Goal: Information Seeking & Learning: Compare options

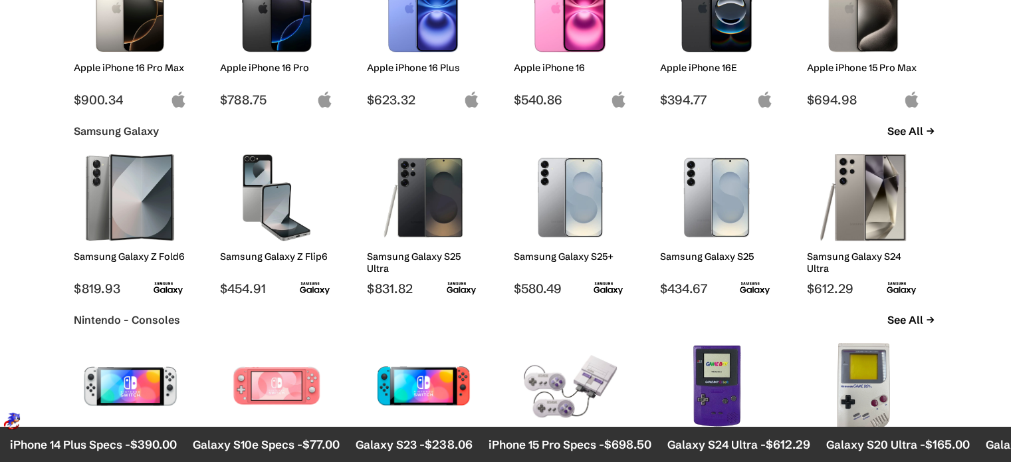
scroll to position [828, 0]
click at [714, 253] on h2 "Samsung Galaxy S25" at bounding box center [716, 256] width 113 height 12
click at [721, 221] on img at bounding box center [716, 196] width 93 height 86
click at [722, 226] on img at bounding box center [716, 196] width 93 height 86
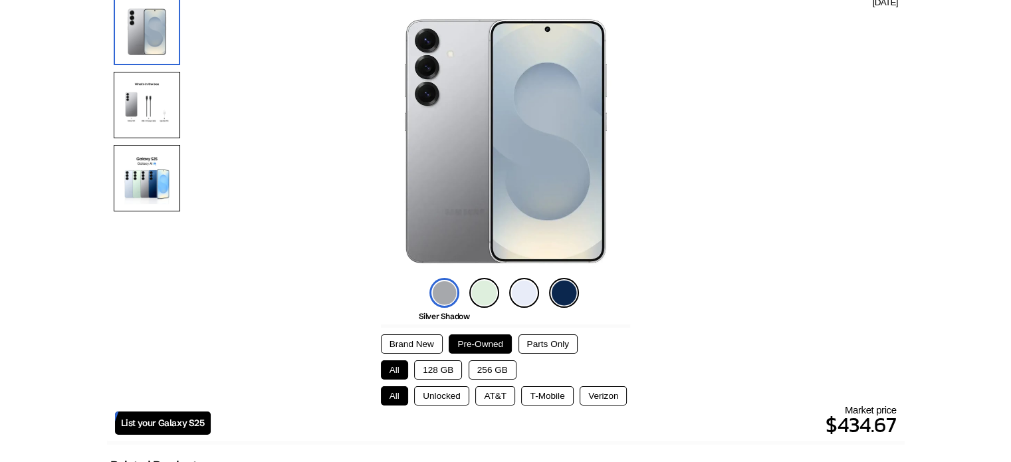
scroll to position [138, 0]
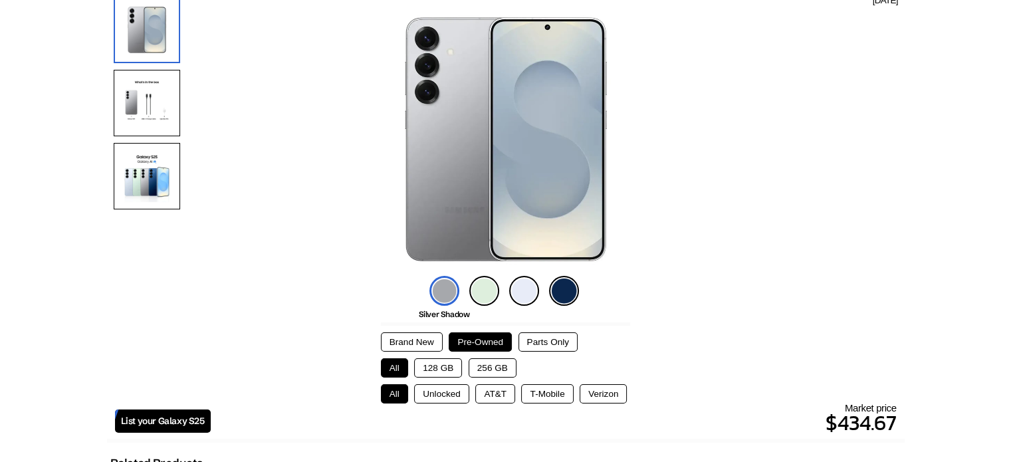
click at [559, 296] on img at bounding box center [564, 291] width 30 height 30
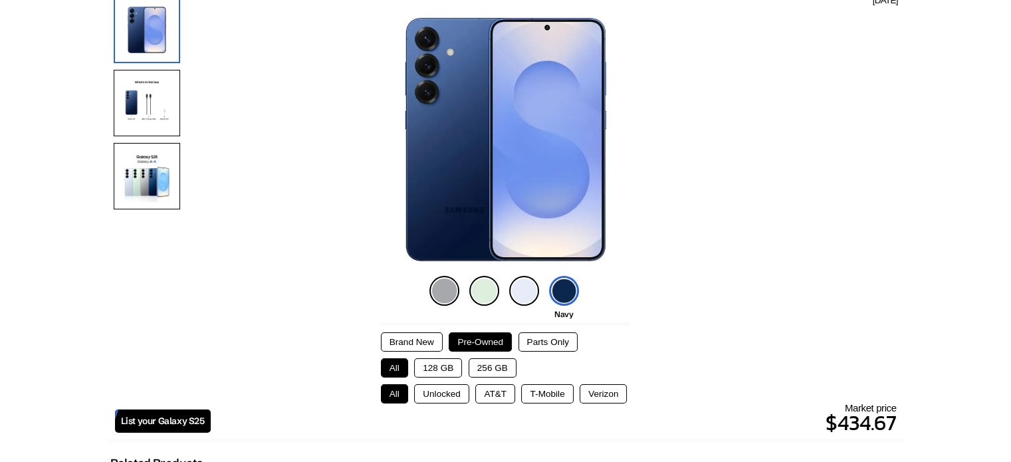
click at [420, 343] on button "Brand New" at bounding box center [412, 341] width 62 height 19
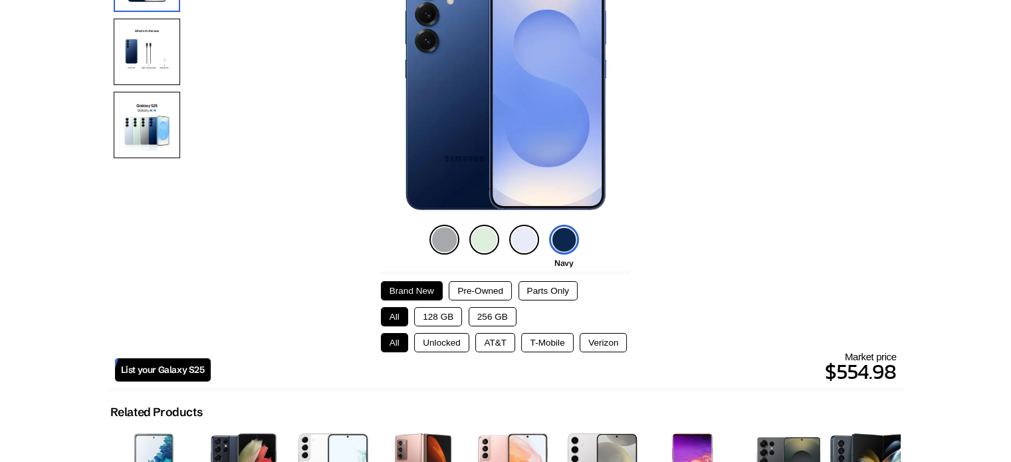
scroll to position [194, 0]
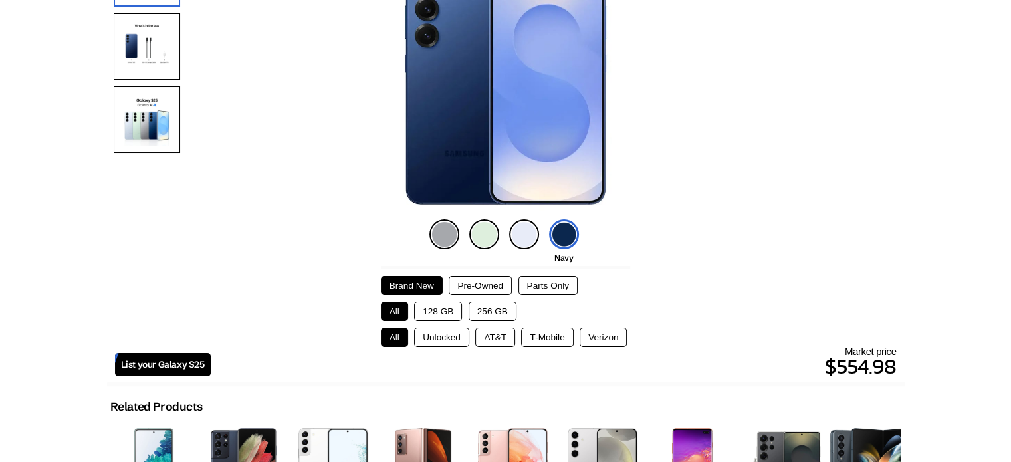
click at [420, 343] on button "Unlocked" at bounding box center [441, 337] width 55 height 19
click at [392, 334] on button "All" at bounding box center [394, 337] width 27 height 19
click at [421, 333] on button "Unlocked" at bounding box center [441, 337] width 55 height 19
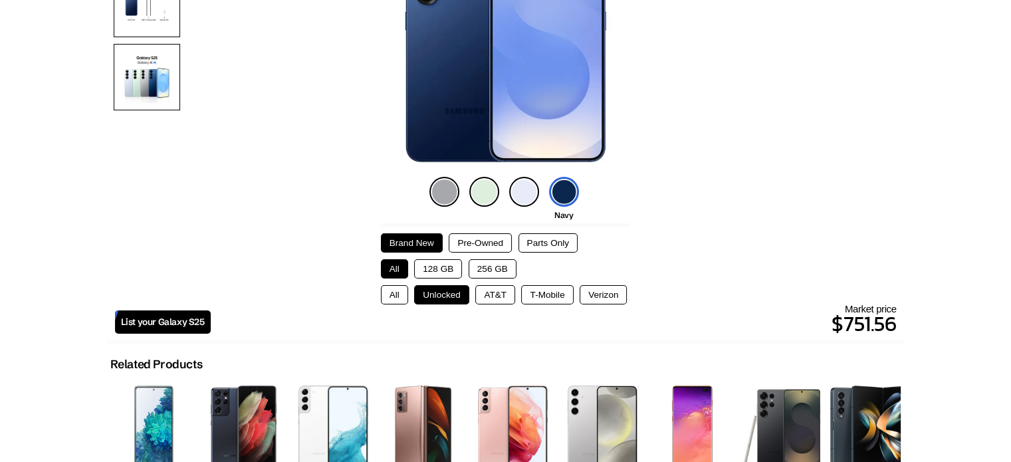
scroll to position [233, 0]
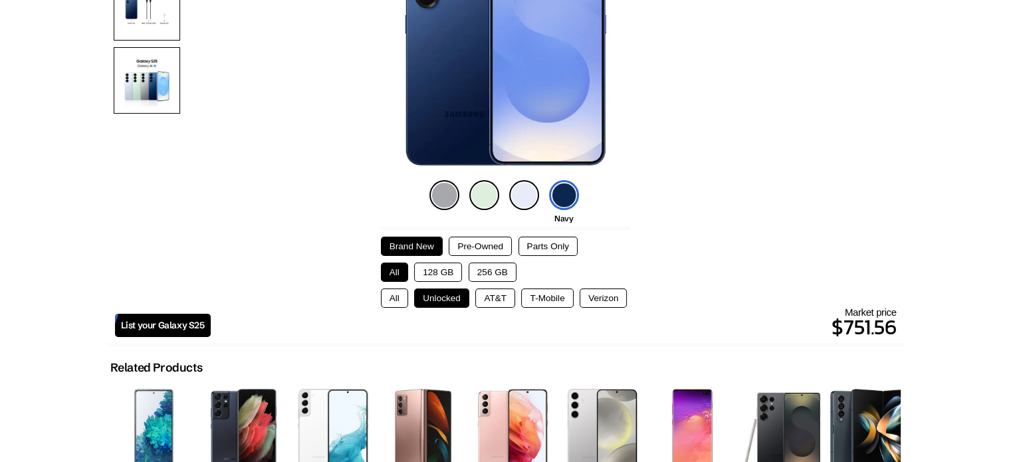
click at [492, 242] on button "Pre-Owned" at bounding box center [479, 246] width 63 height 19
click at [419, 247] on button "Brand New" at bounding box center [412, 246] width 62 height 19
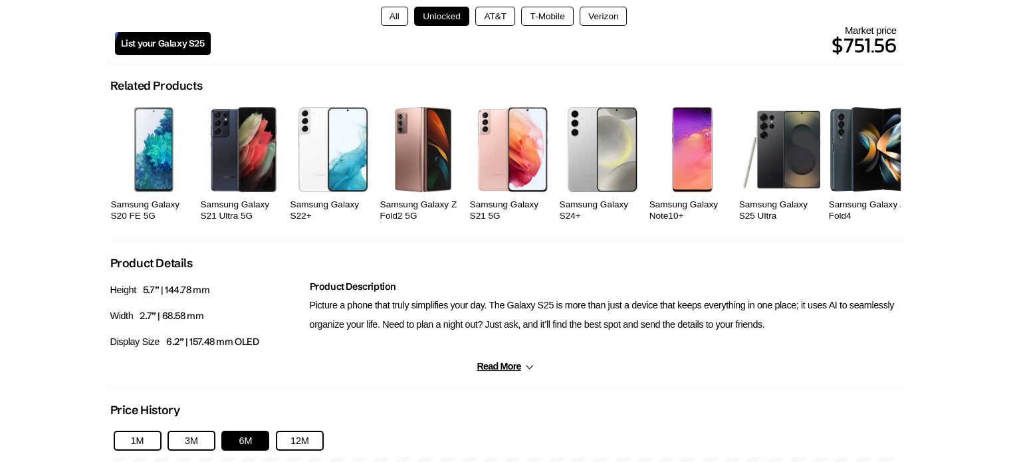
scroll to position [0, 0]
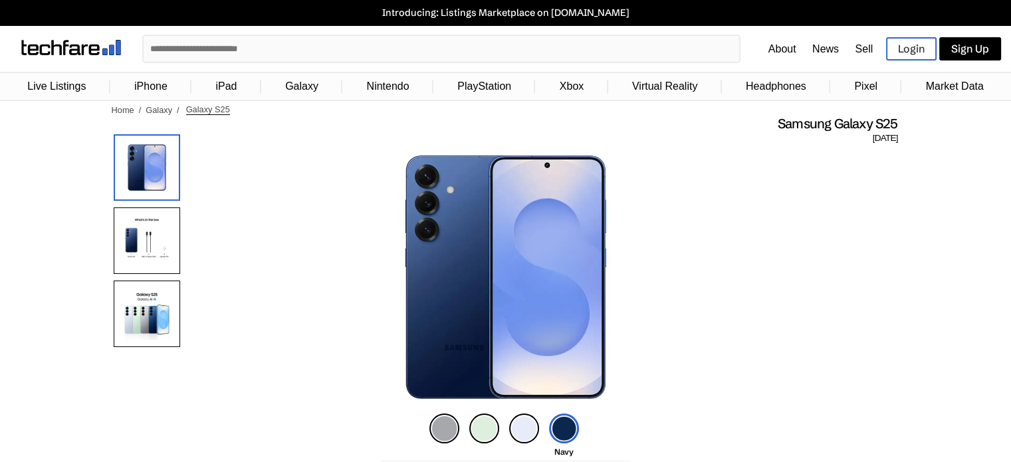
click at [157, 185] on img at bounding box center [147, 167] width 66 height 66
click at [150, 256] on img at bounding box center [147, 240] width 66 height 66
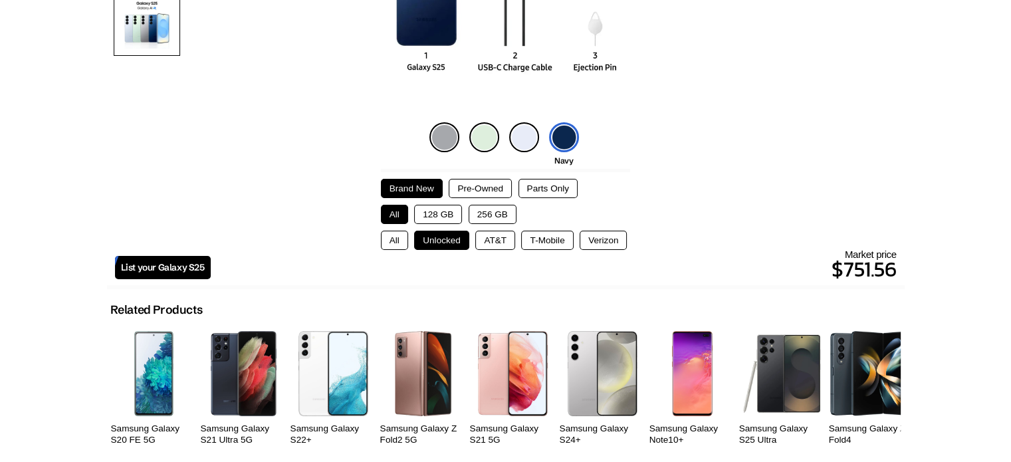
scroll to position [296, 0]
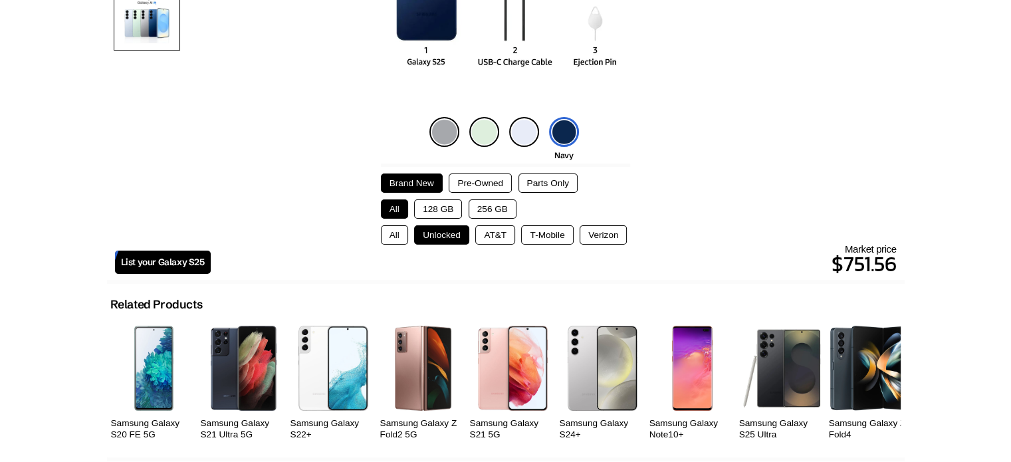
click at [166, 260] on span "List your Galaxy S25" at bounding box center [163, 261] width 84 height 11
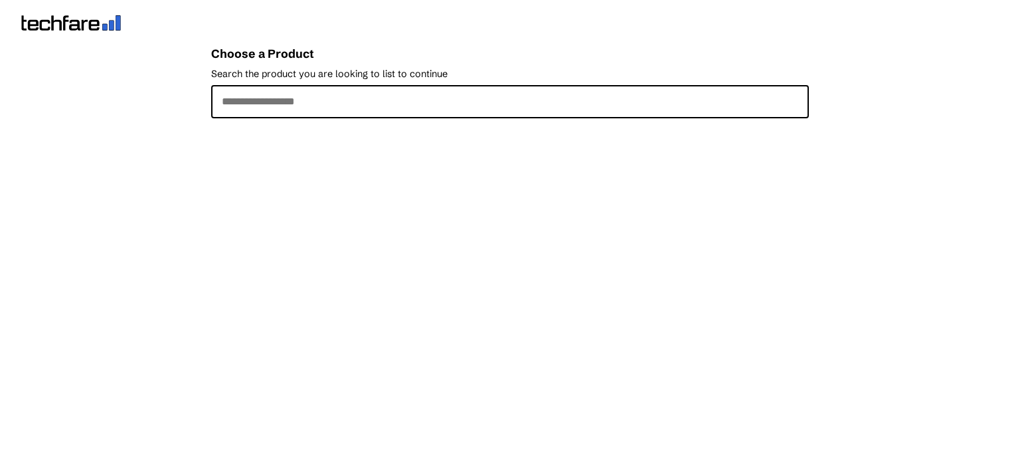
click at [98, 22] on img at bounding box center [71, 22] width 100 height 15
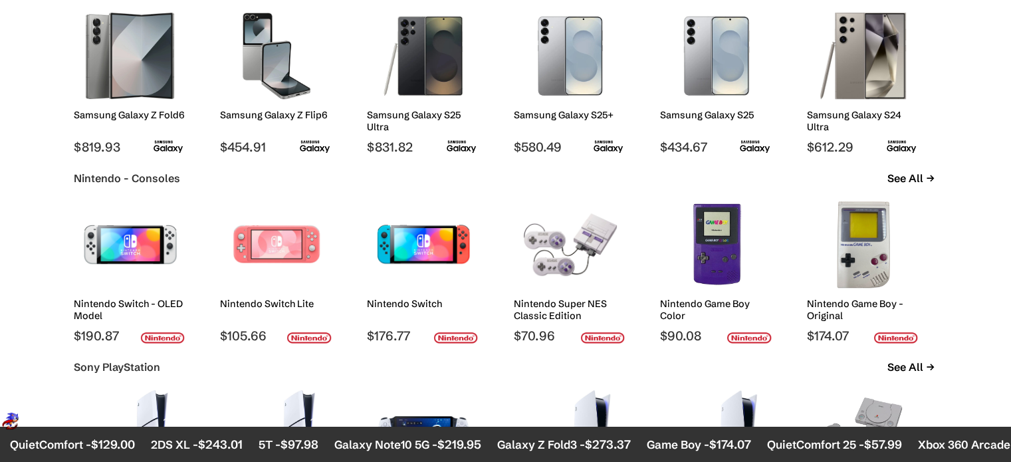
scroll to position [974, 0]
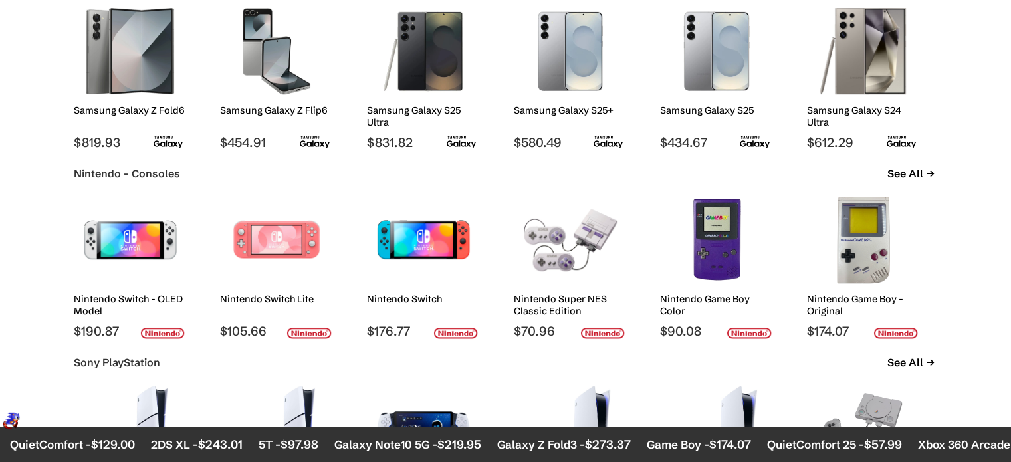
click at [698, 112] on h2 "Samsung Galaxy S25" at bounding box center [716, 110] width 113 height 12
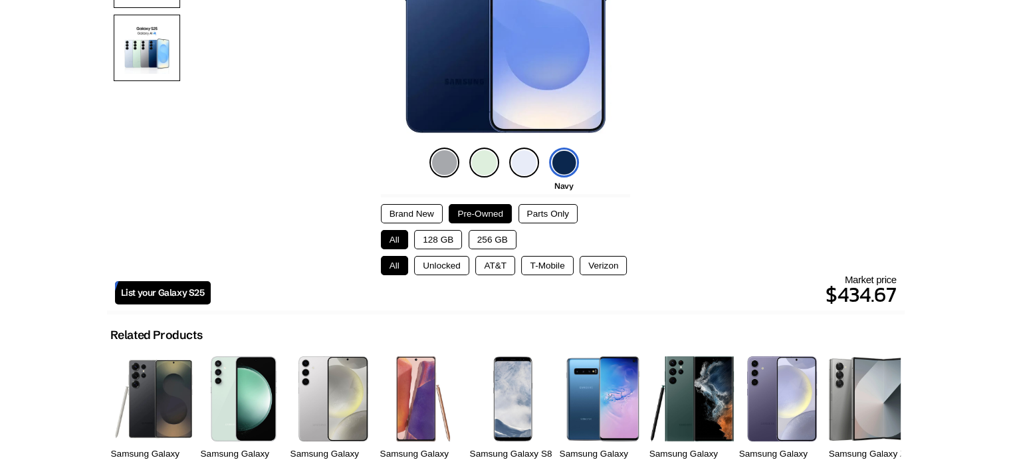
scroll to position [268, 0]
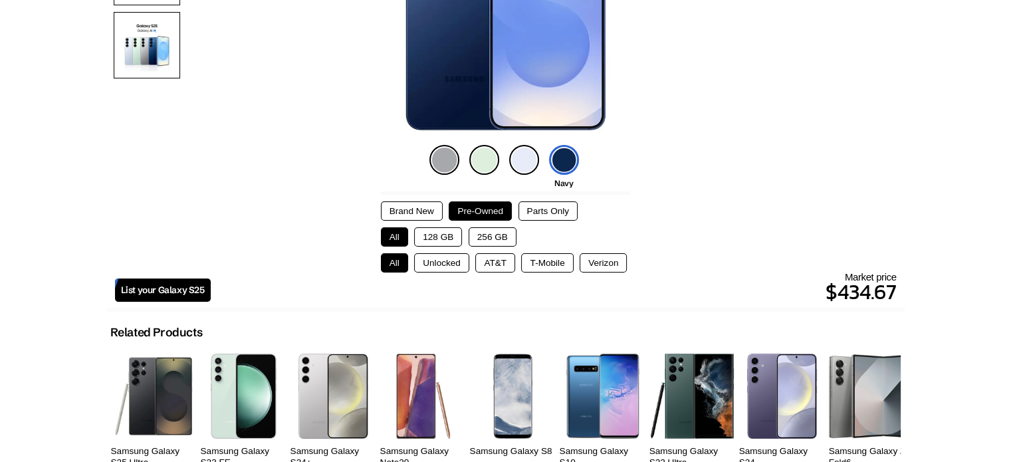
click at [454, 263] on button "Unlocked" at bounding box center [441, 262] width 55 height 19
click at [444, 235] on button "128 GB" at bounding box center [438, 236] width 48 height 19
click at [419, 213] on button "Brand New" at bounding box center [412, 210] width 62 height 19
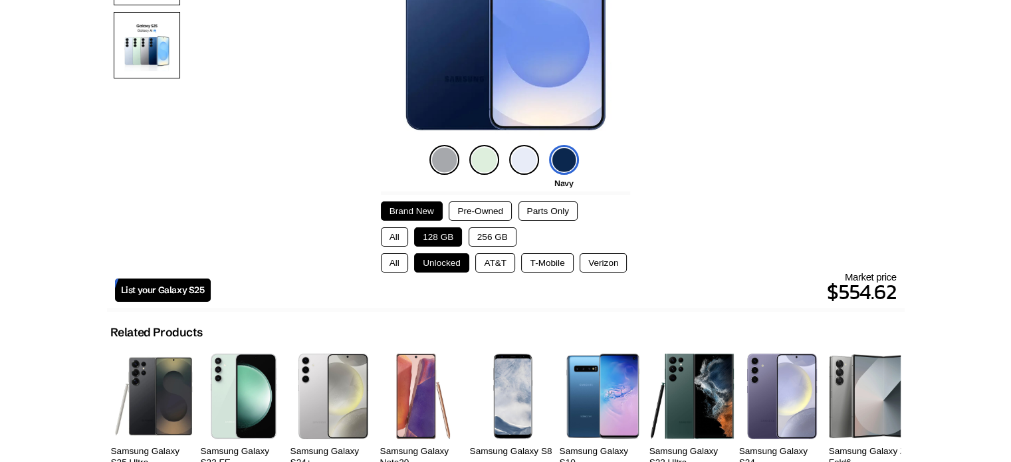
click at [488, 235] on button "256 GB" at bounding box center [492, 236] width 48 height 19
click at [393, 237] on button "All" at bounding box center [394, 236] width 27 height 19
click at [432, 236] on button "128 GB" at bounding box center [438, 236] width 48 height 19
click at [527, 158] on img at bounding box center [524, 160] width 30 height 30
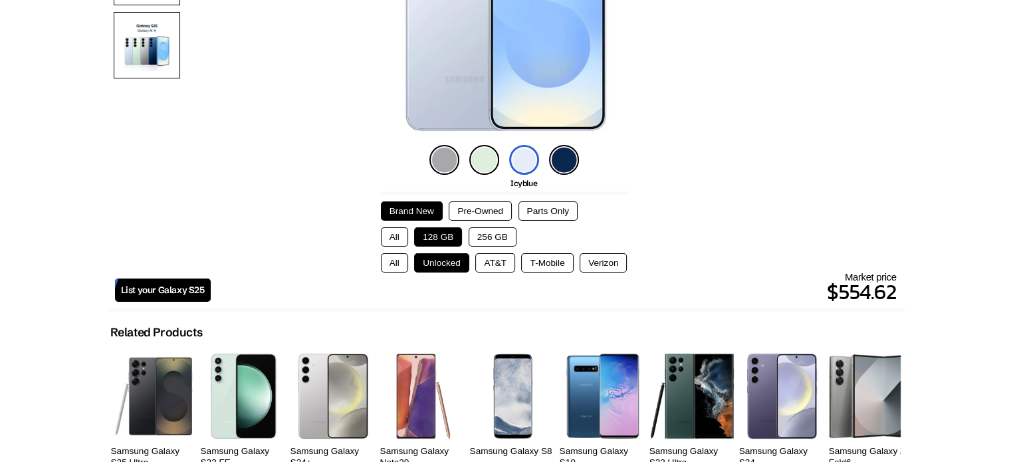
click at [470, 156] on img at bounding box center [484, 160] width 30 height 30
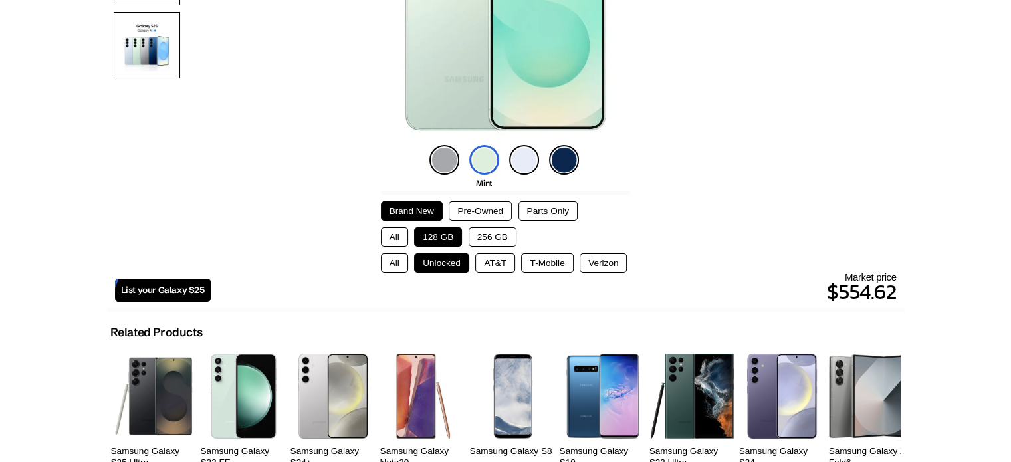
click at [579, 156] on div "Silver Shadow Mint Icyblue Navy" at bounding box center [505, 160] width 159 height 37
click at [566, 156] on img at bounding box center [564, 160] width 30 height 30
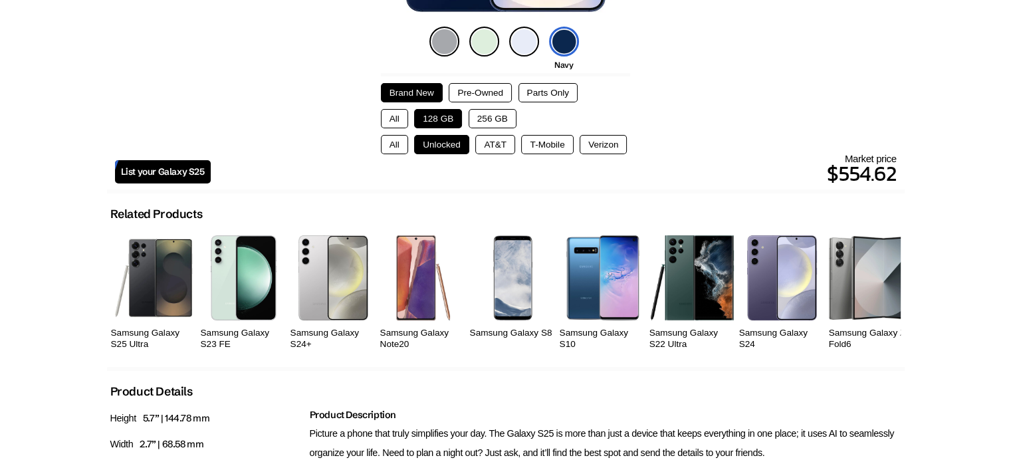
scroll to position [0, 0]
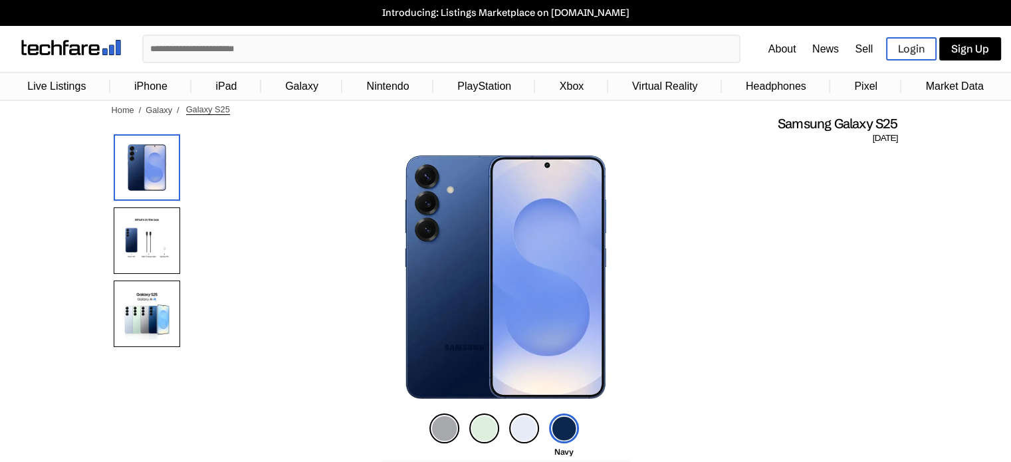
click at [524, 432] on img at bounding box center [524, 428] width 30 height 30
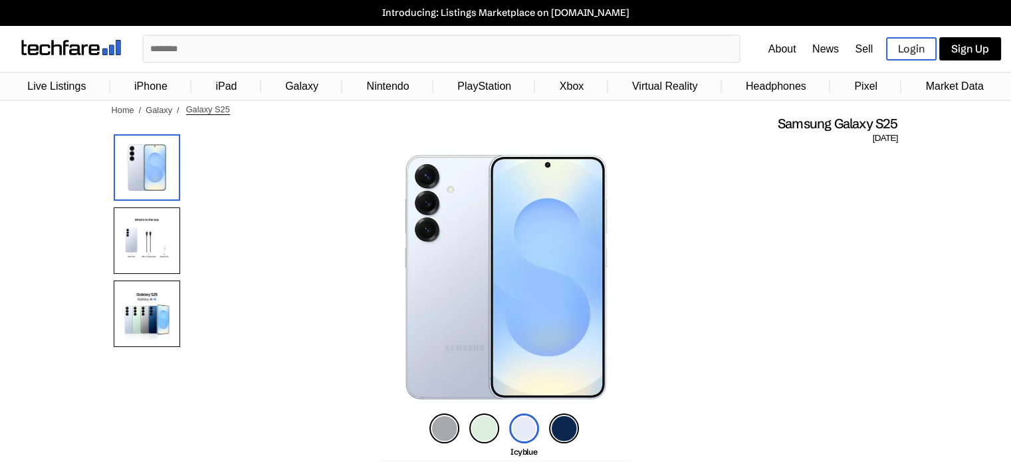
click at [552, 422] on img at bounding box center [564, 428] width 30 height 30
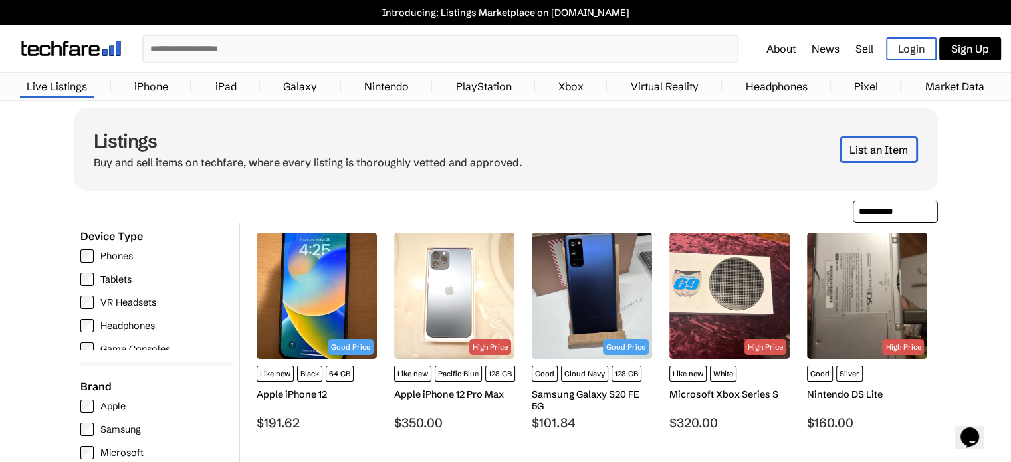
click at [316, 92] on link "Galaxy" at bounding box center [299, 86] width 47 height 27
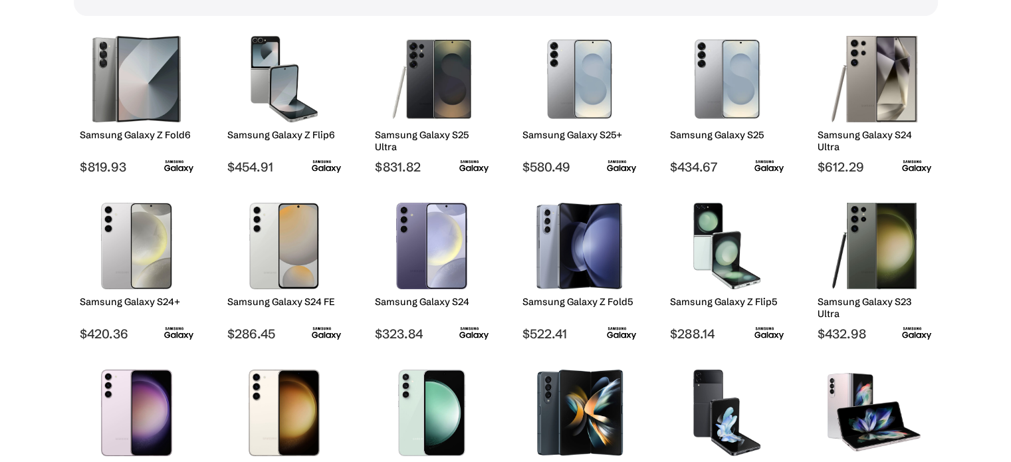
scroll to position [196, 0]
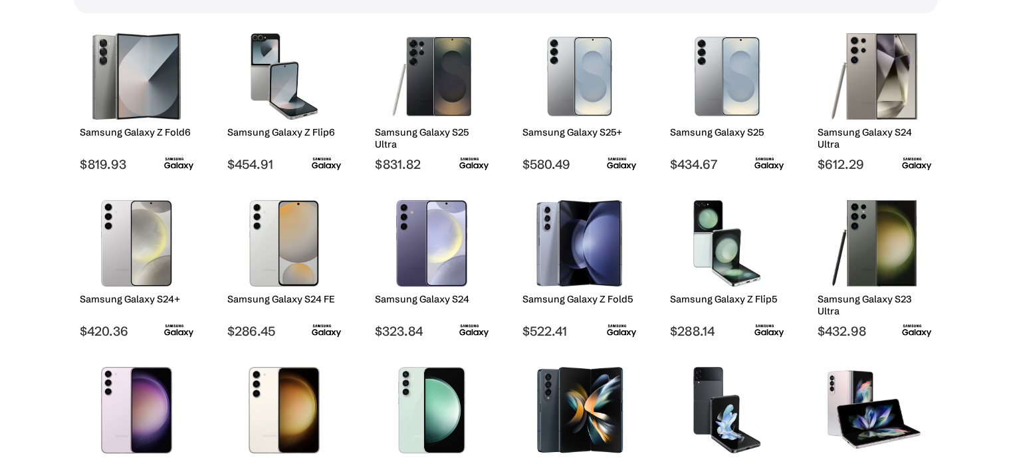
click at [563, 126] on h2 "Samsung Galaxy S25+" at bounding box center [579, 132] width 114 height 12
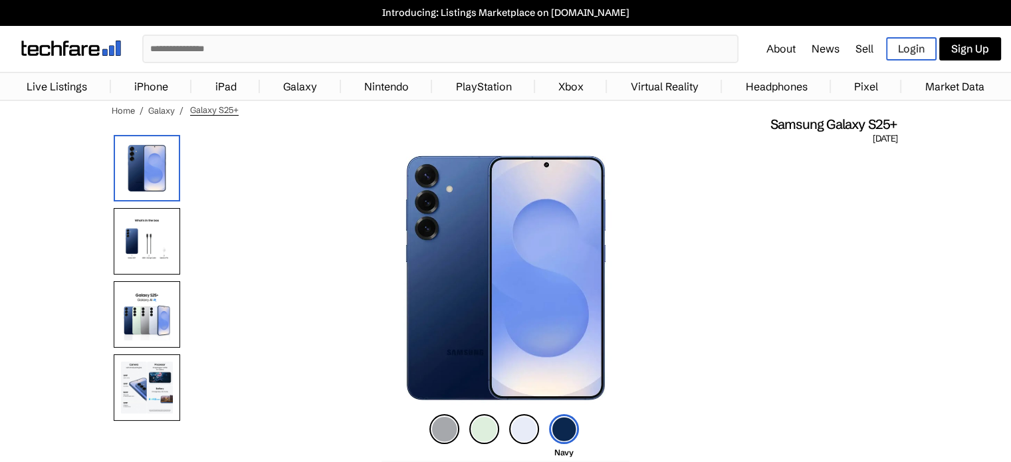
click at [39, 45] on img at bounding box center [71, 48] width 100 height 15
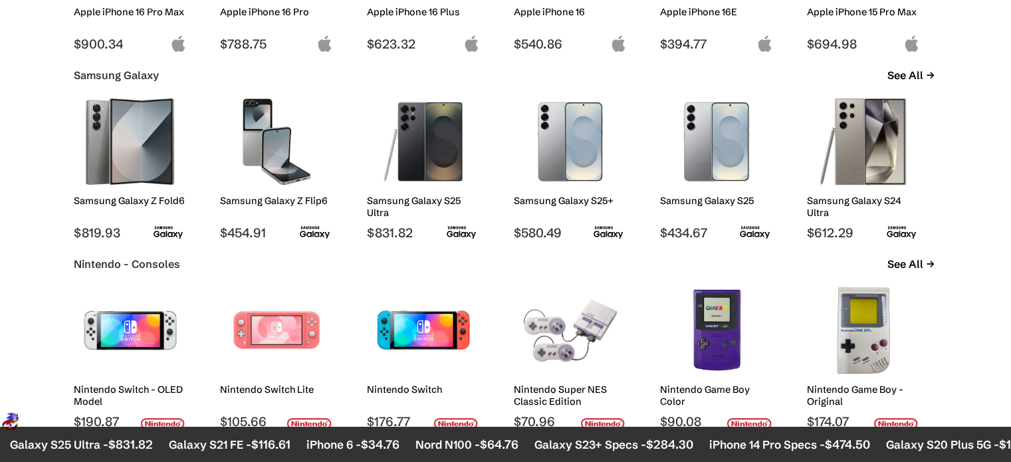
scroll to position [885, 0]
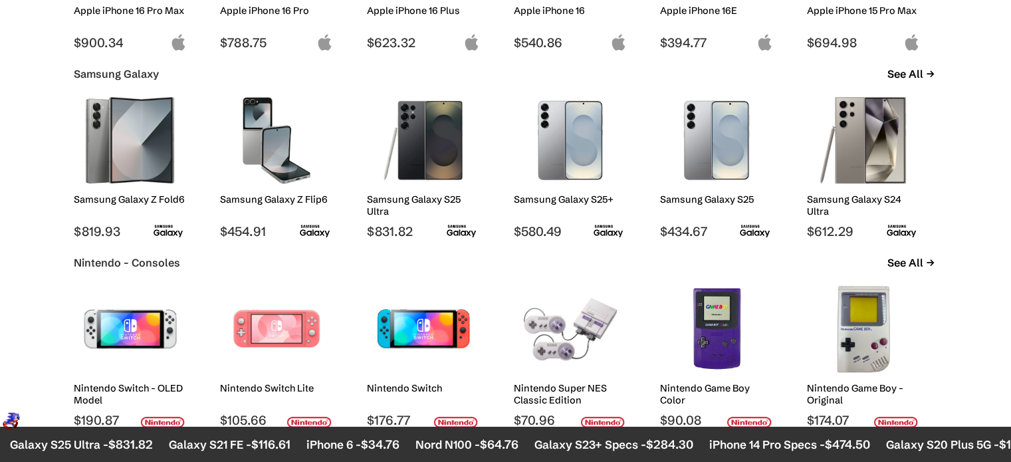
click at [733, 177] on img at bounding box center [716, 140] width 93 height 86
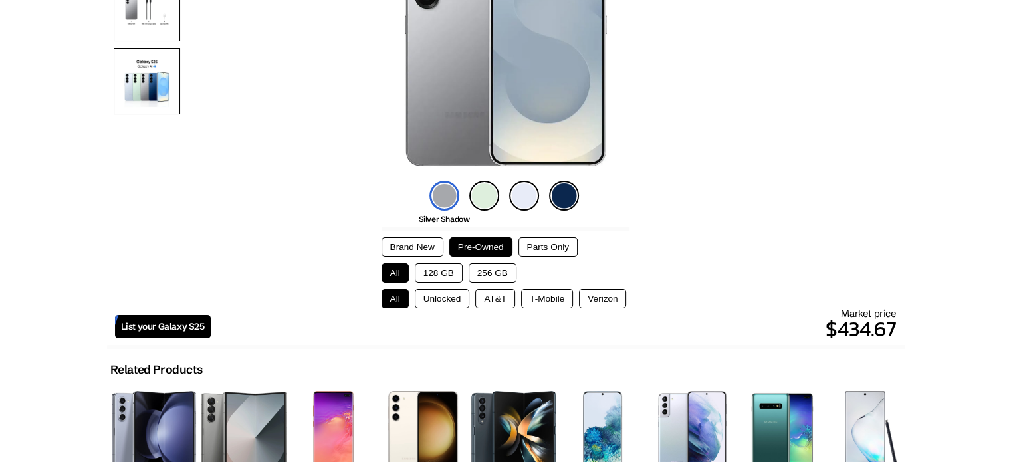
scroll to position [234, 0]
click at [561, 193] on img at bounding box center [564, 195] width 30 height 30
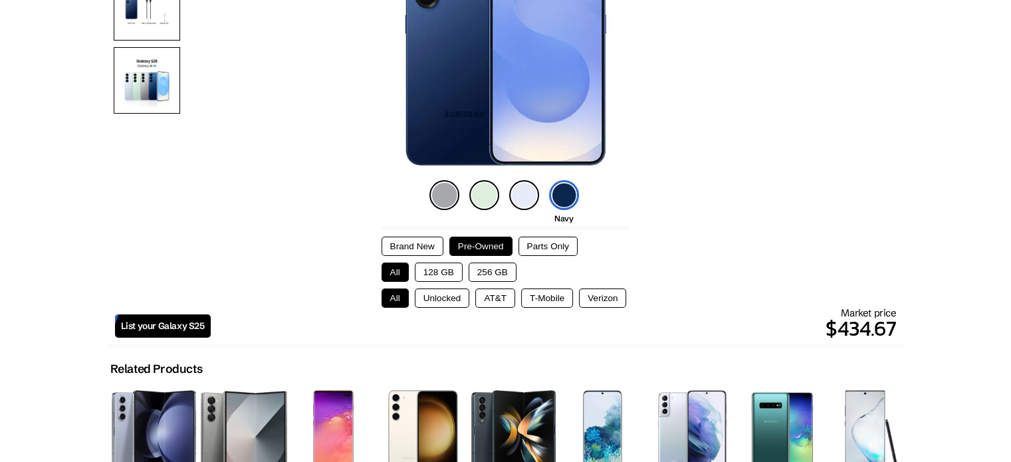
click at [431, 246] on button "Brand New" at bounding box center [412, 246] width 62 height 19
click at [432, 279] on button "128 GB" at bounding box center [439, 271] width 48 height 19
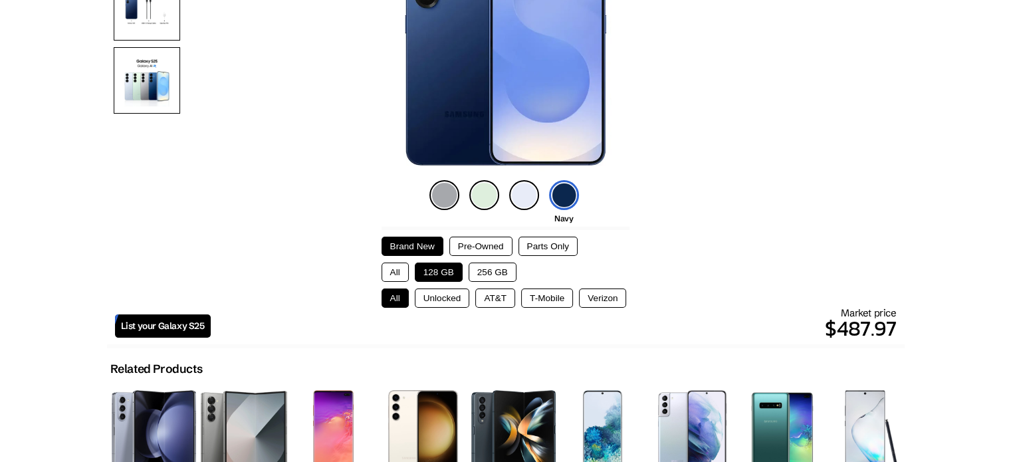
click at [425, 302] on button "Unlocked" at bounding box center [442, 297] width 55 height 19
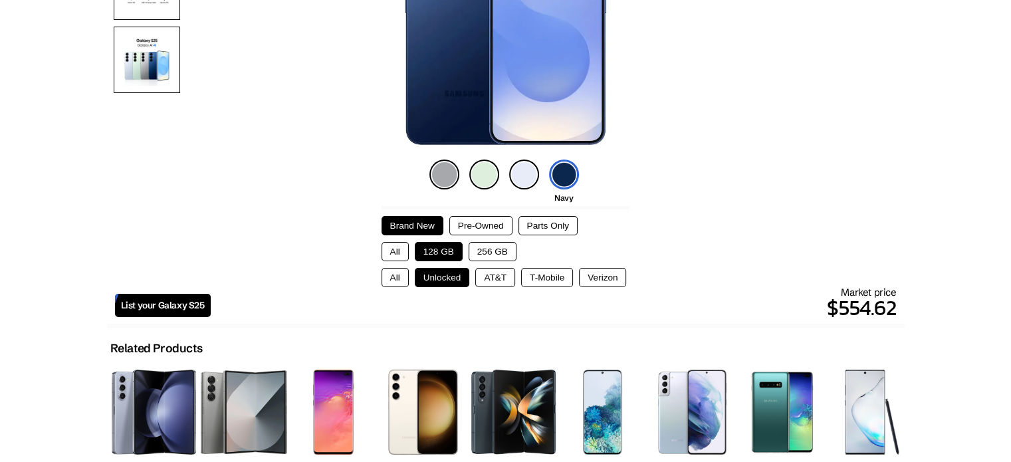
scroll to position [255, 0]
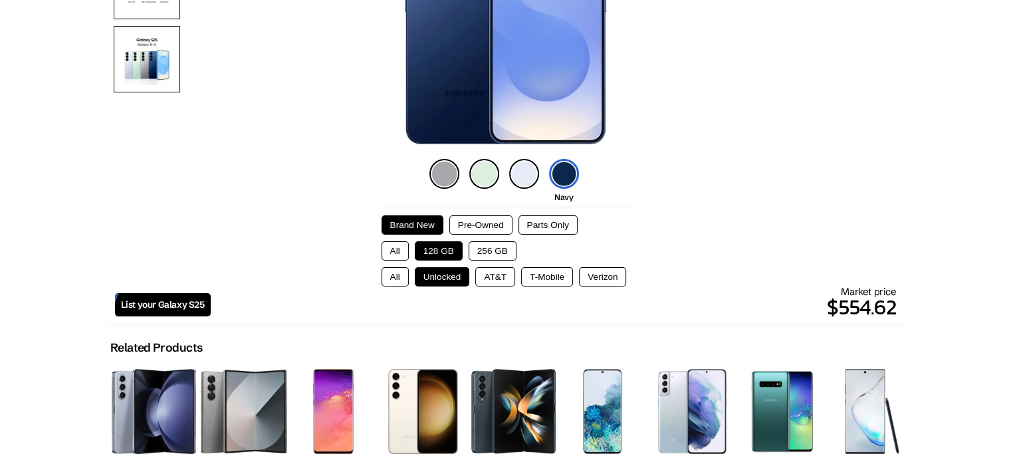
click at [482, 223] on button "Pre-Owned" at bounding box center [480, 224] width 63 height 19
click at [403, 216] on button "Brand New" at bounding box center [412, 224] width 62 height 19
